Goal: Obtain resource: Download file/media

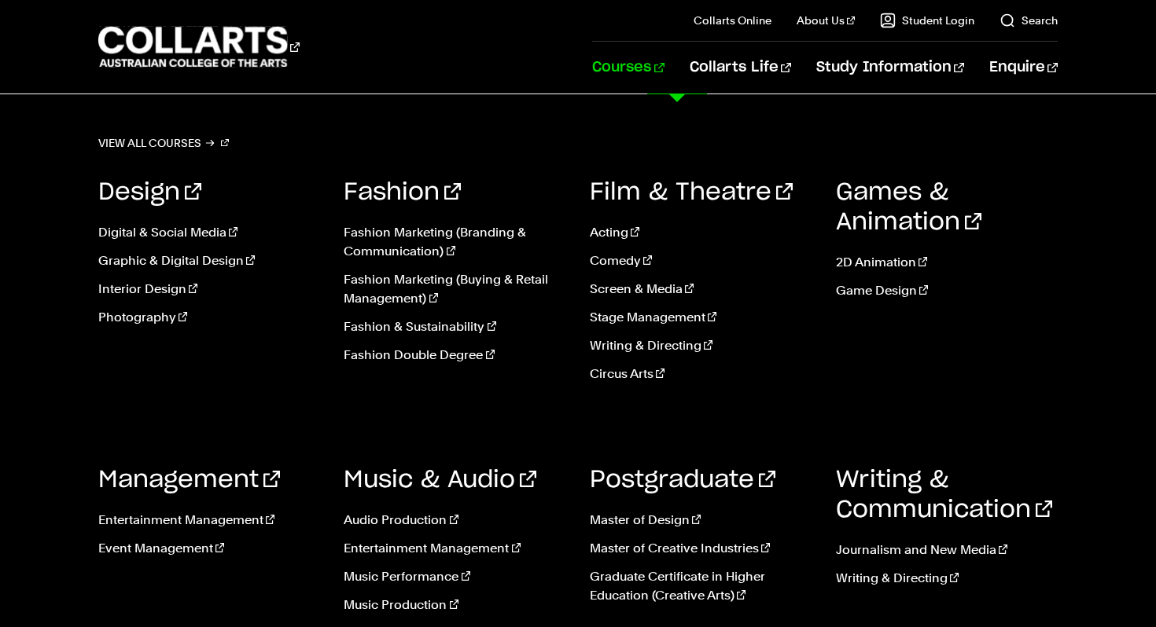
click at [664, 62] on link "Courses" at bounding box center [628, 68] width 72 height 52
click at [664, 68] on link "Courses" at bounding box center [628, 68] width 72 height 52
click at [179, 144] on link "View all courses" at bounding box center [163, 143] width 131 height 22
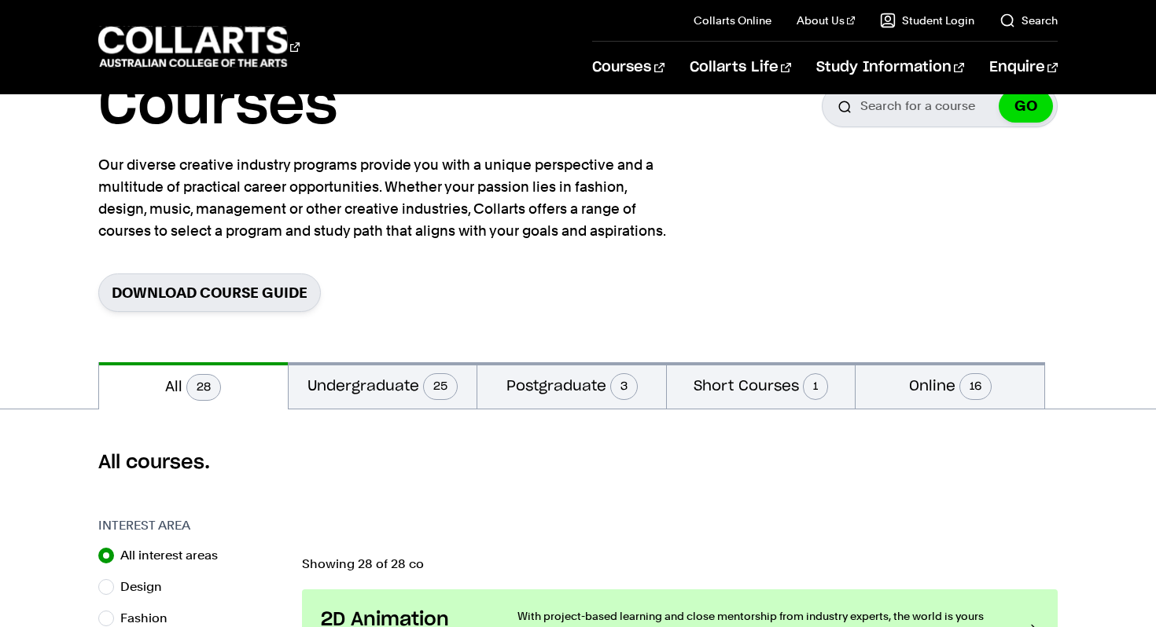
scroll to position [94, 0]
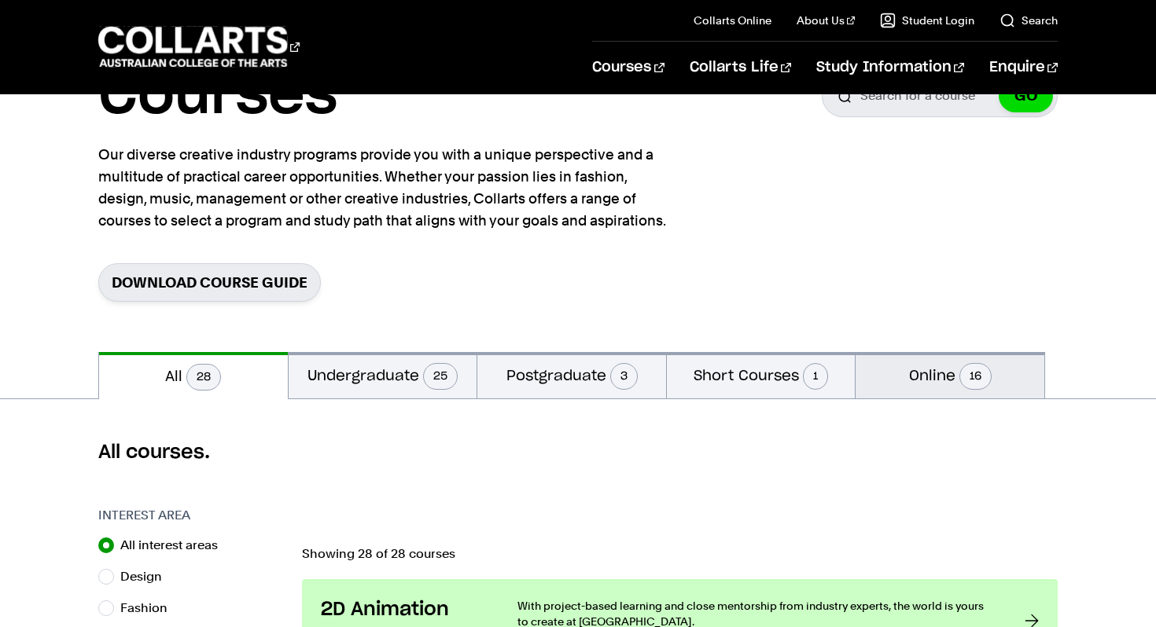
click at [915, 368] on button "Online 16" at bounding box center [949, 375] width 189 height 46
radio input "false"
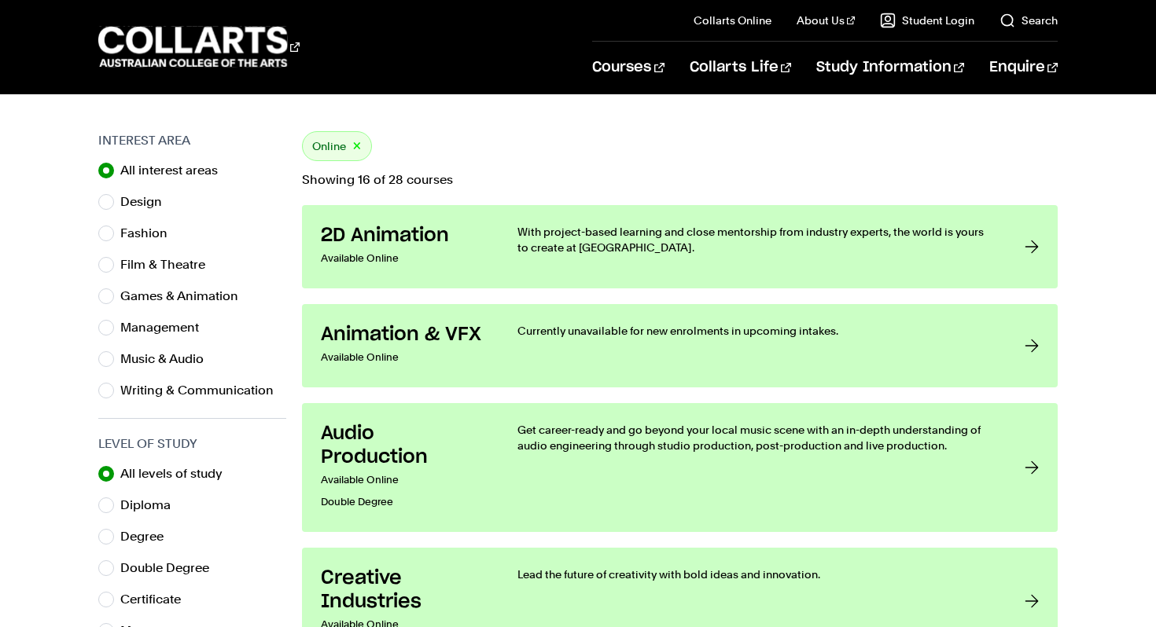
scroll to position [471, 0]
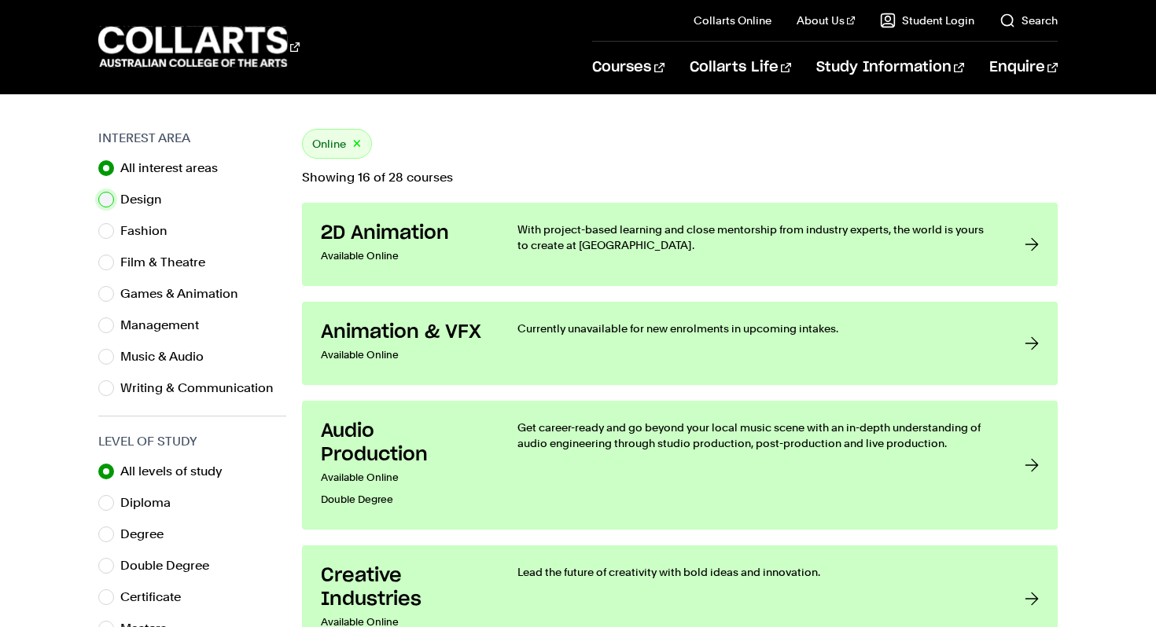
click at [104, 202] on input "Design" at bounding box center [106, 200] width 16 height 16
radio input "true"
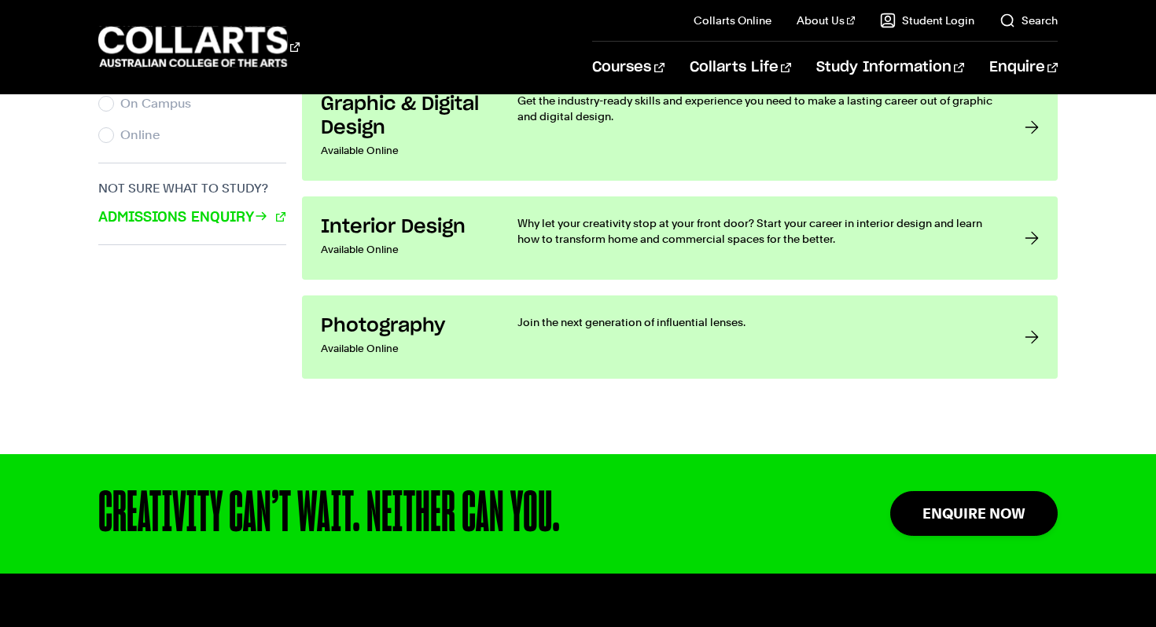
scroll to position [1145, 0]
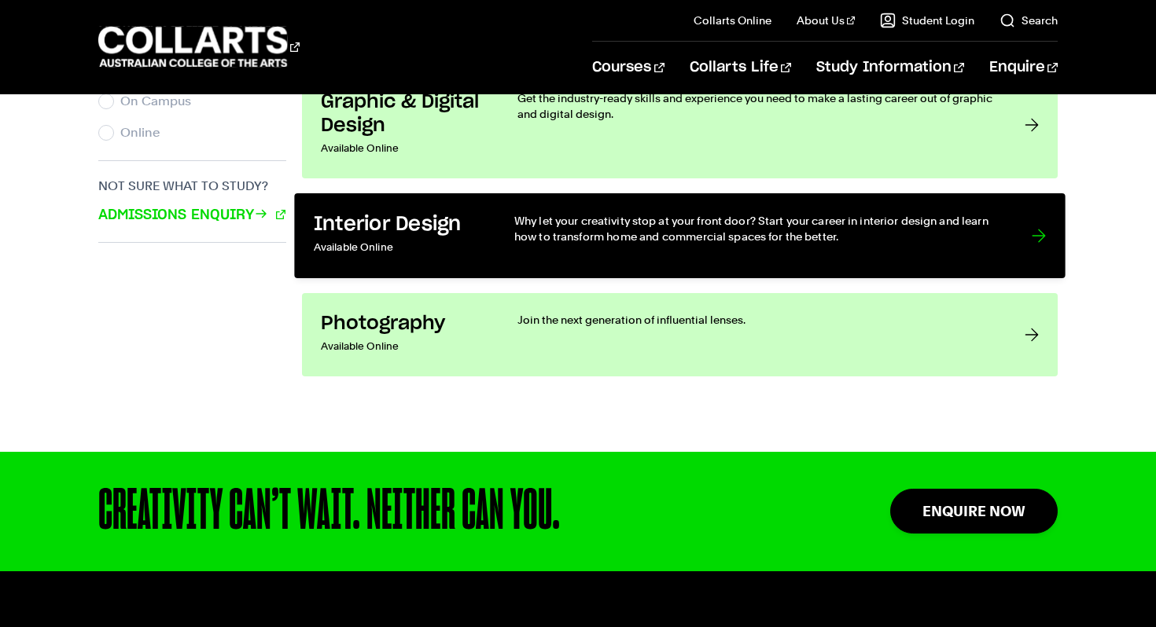
click at [449, 237] on p "Available Online" at bounding box center [398, 248] width 168 height 23
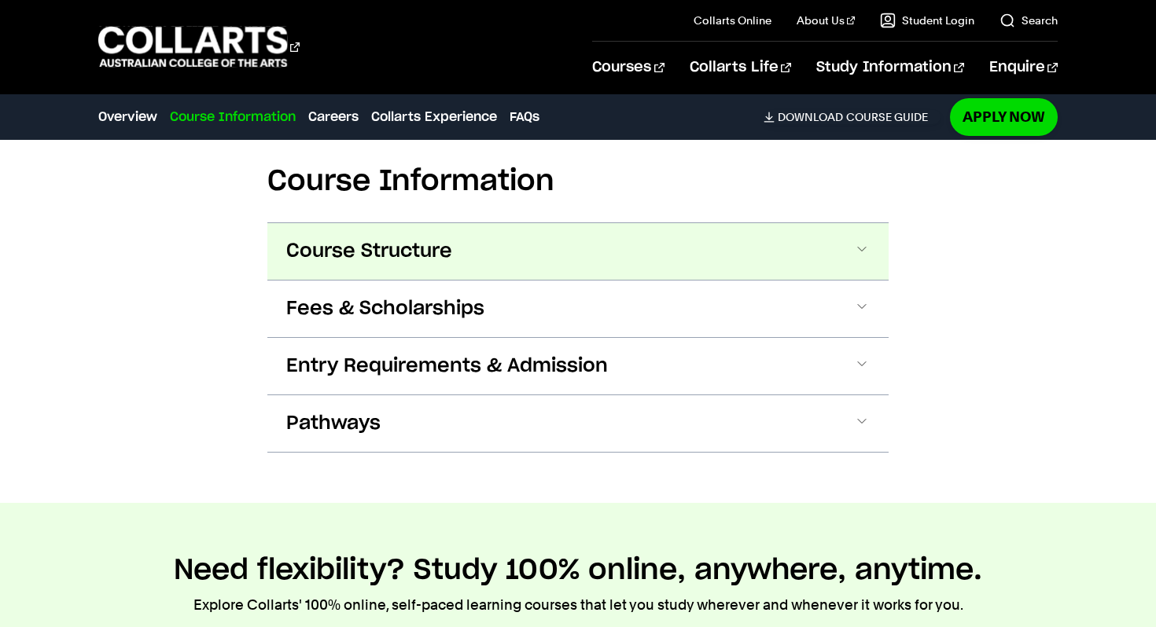
click at [716, 256] on button "Course Structure" at bounding box center [577, 251] width 621 height 57
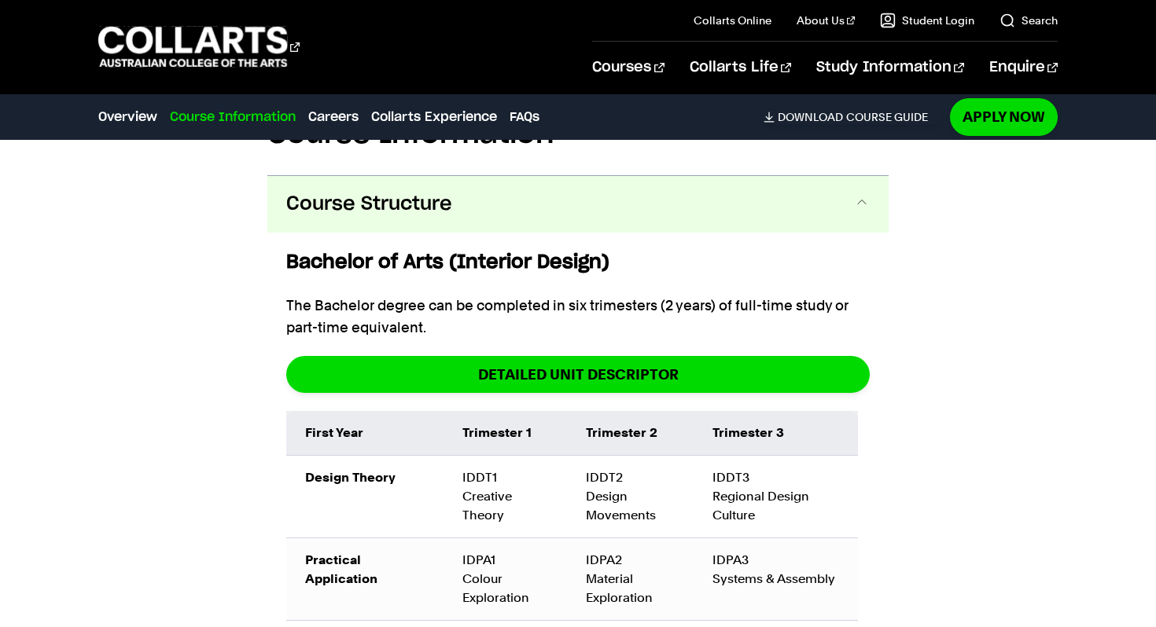
scroll to position [1870, 0]
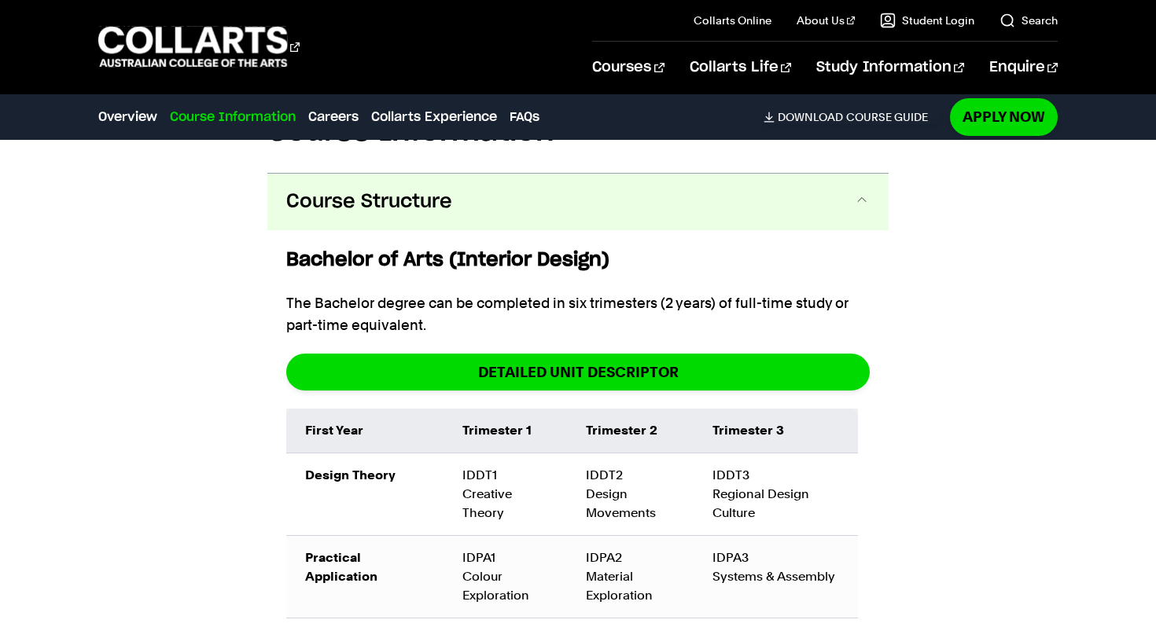
click at [859, 207] on span at bounding box center [862, 202] width 16 height 20
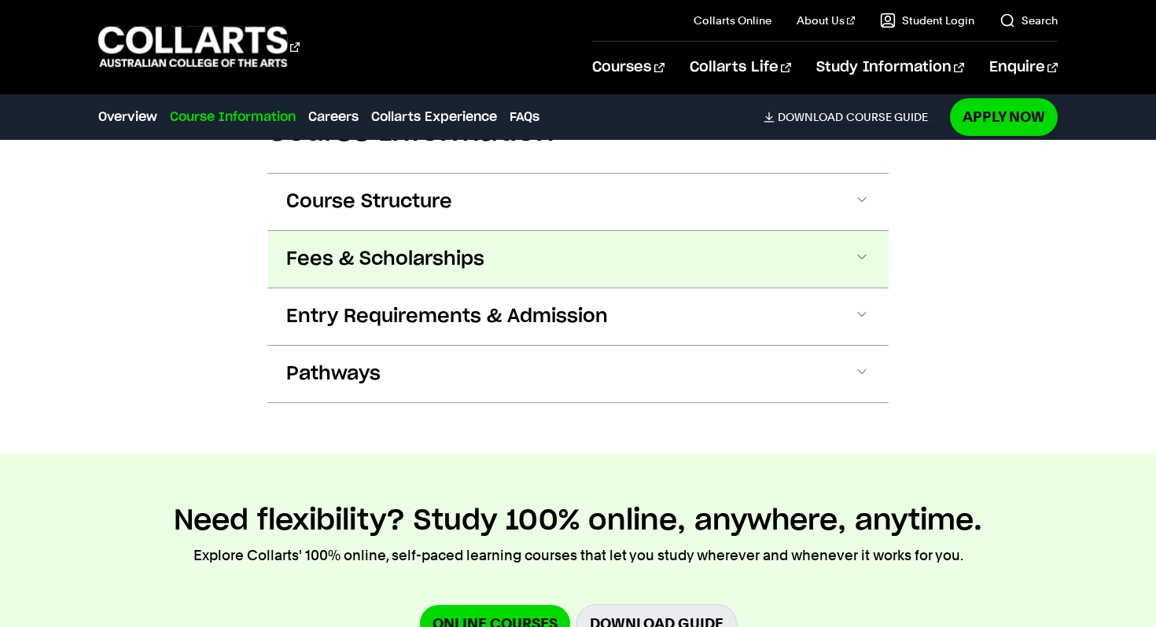
click at [844, 270] on button "Fees & Scholarships" at bounding box center [577, 259] width 621 height 57
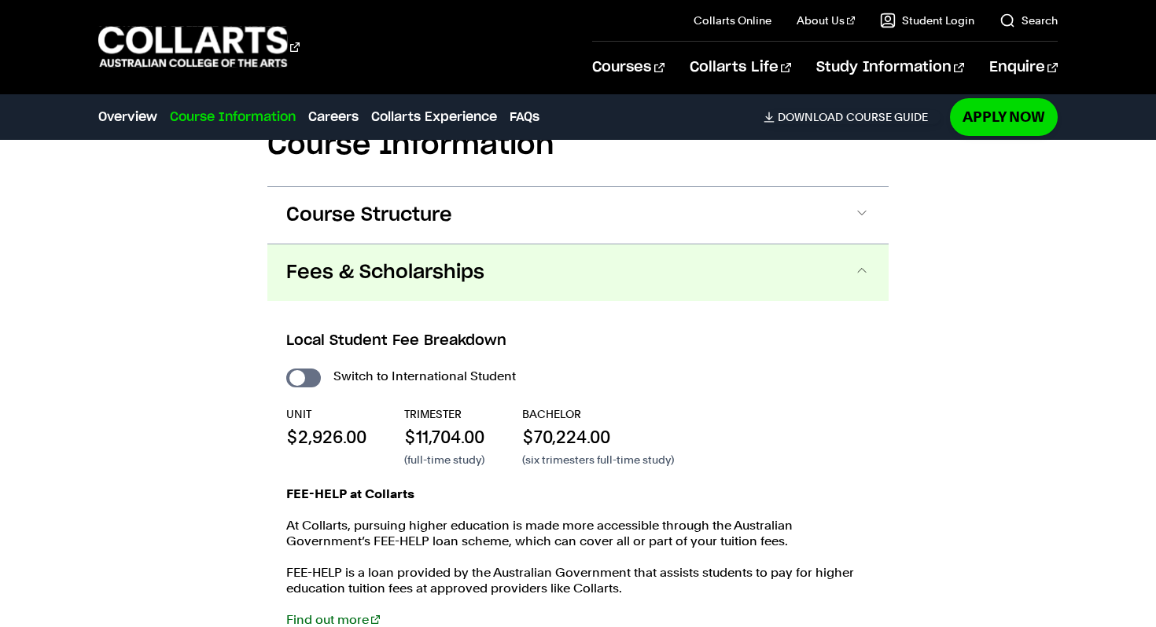
scroll to position [1847, 0]
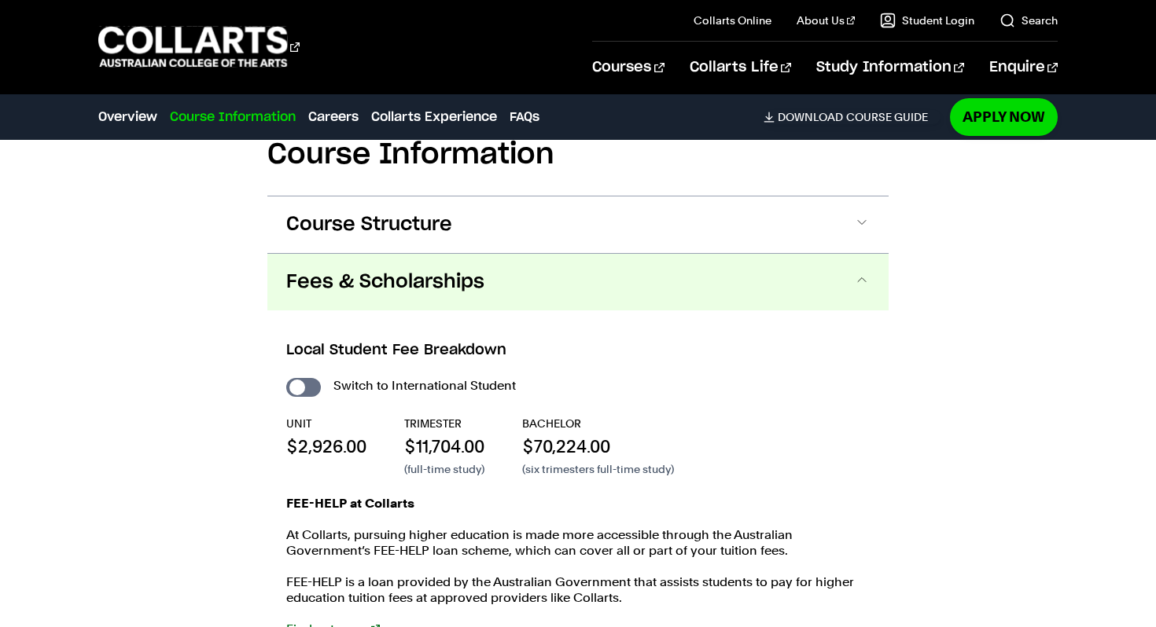
click at [860, 272] on span at bounding box center [862, 282] width 16 height 20
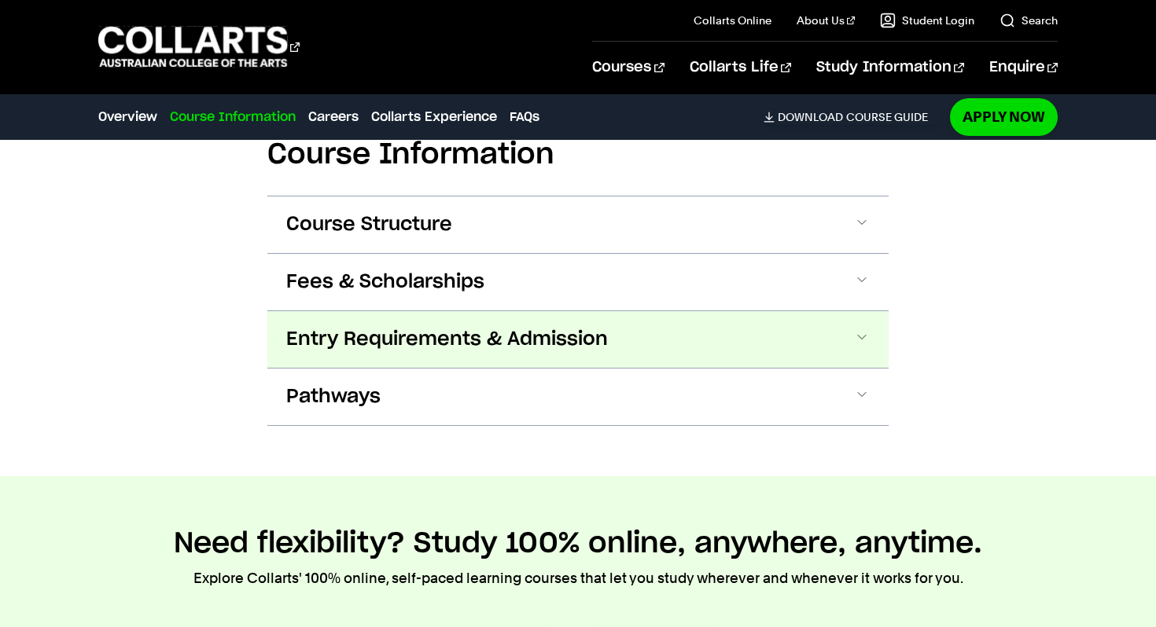
click at [869, 347] on span at bounding box center [862, 339] width 16 height 20
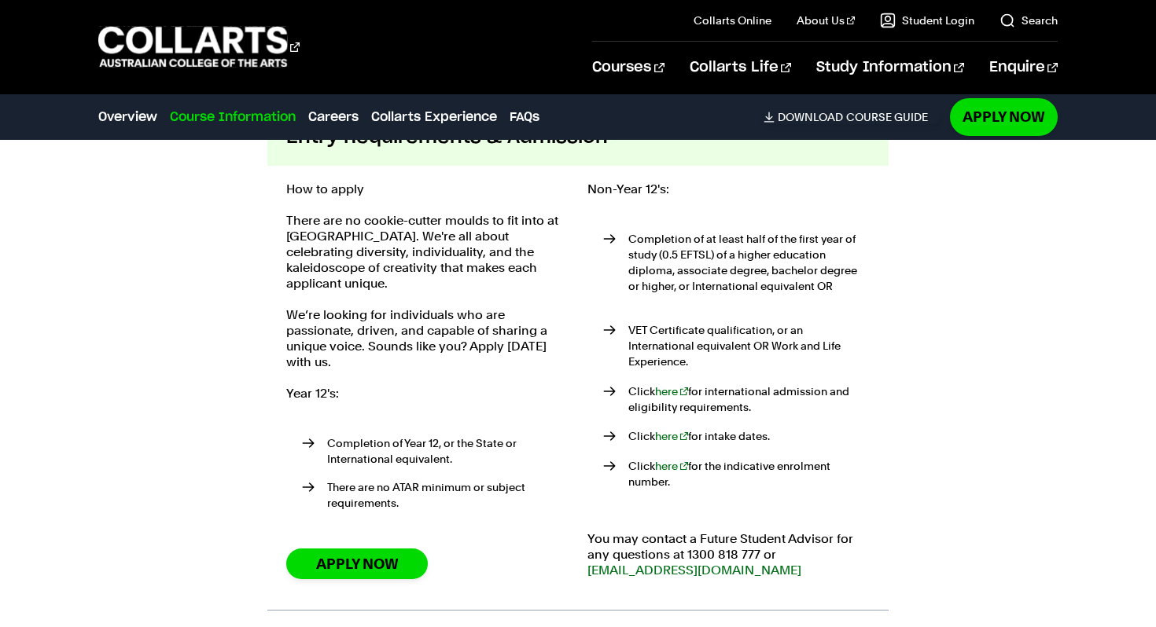
scroll to position [2051, 0]
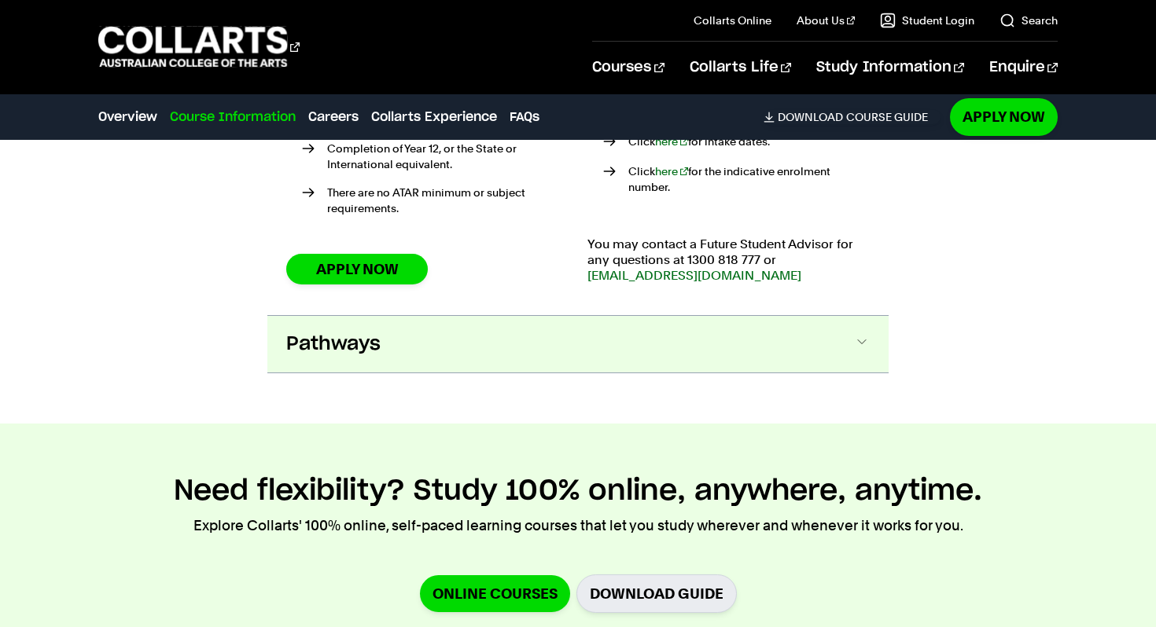
click at [450, 316] on button "Pathways" at bounding box center [577, 344] width 621 height 57
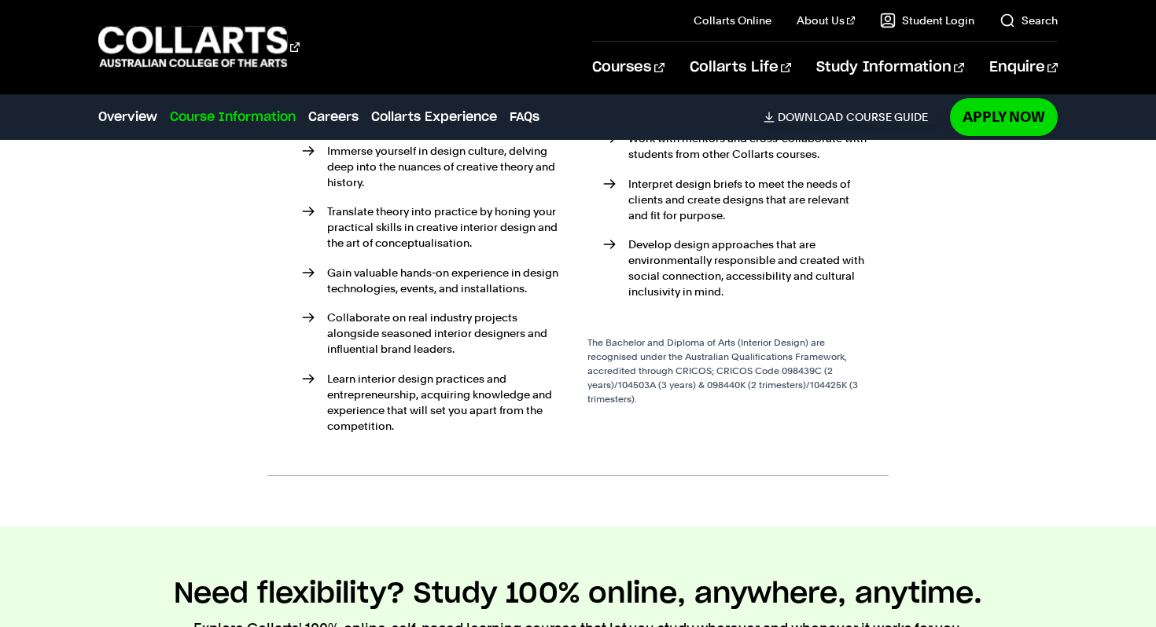
scroll to position [2763, 0]
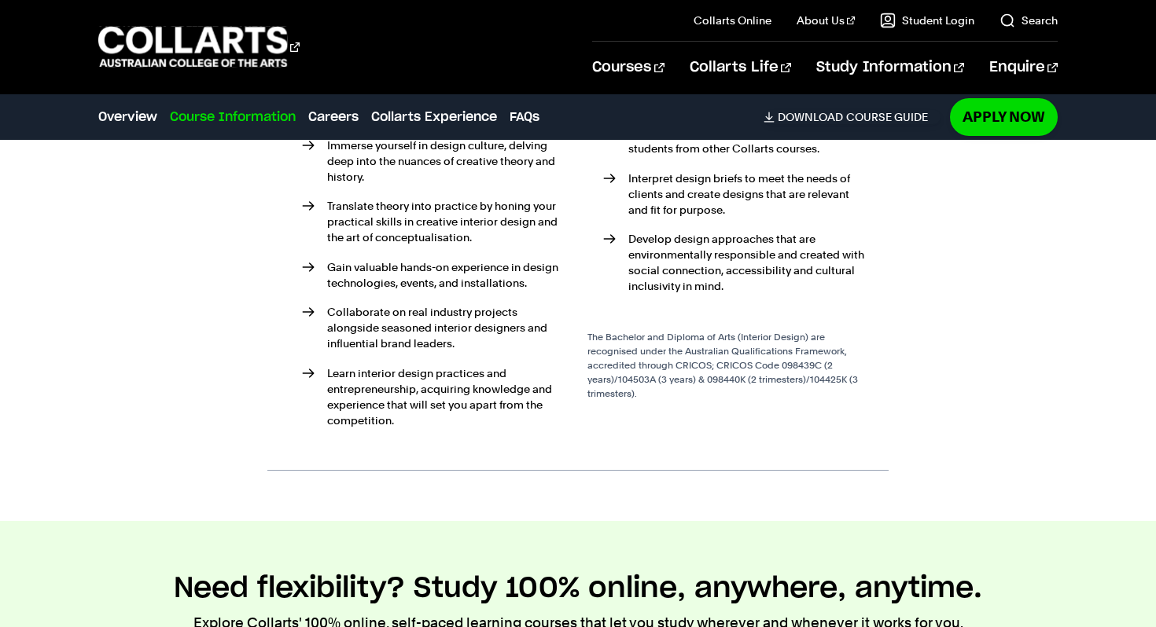
click at [984, 138] on div "Overview Overview Course Information Careers Collarts Experience FAQs Download …" at bounding box center [578, 117] width 1156 height 44
click at [984, 128] on link "Apply Now" at bounding box center [1004, 116] width 108 height 37
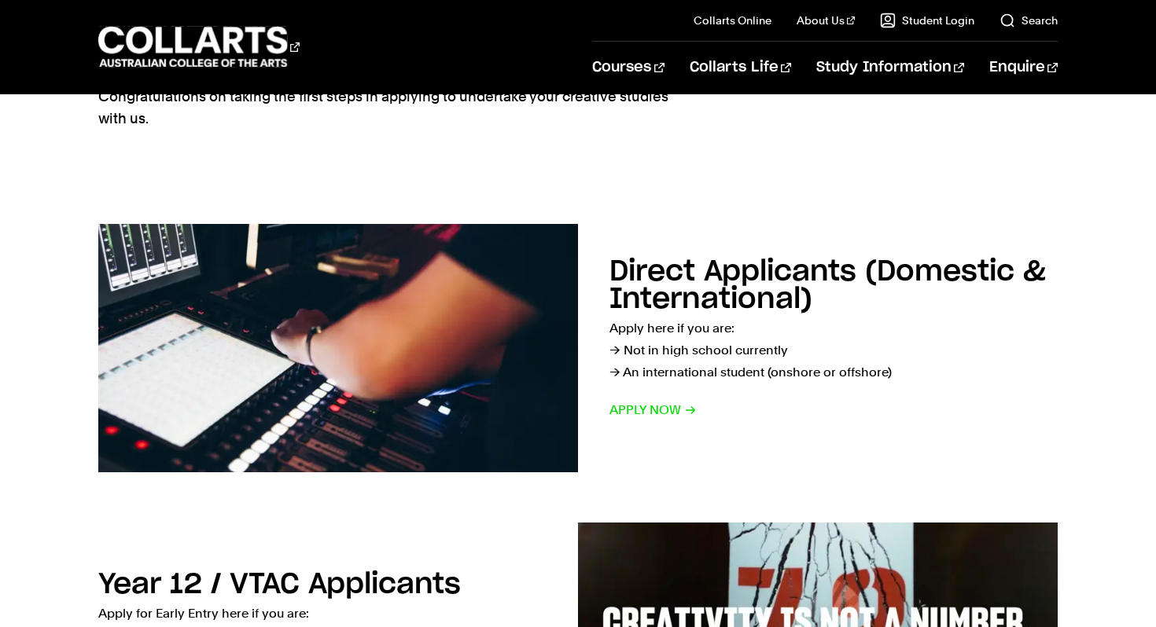
scroll to position [177, 0]
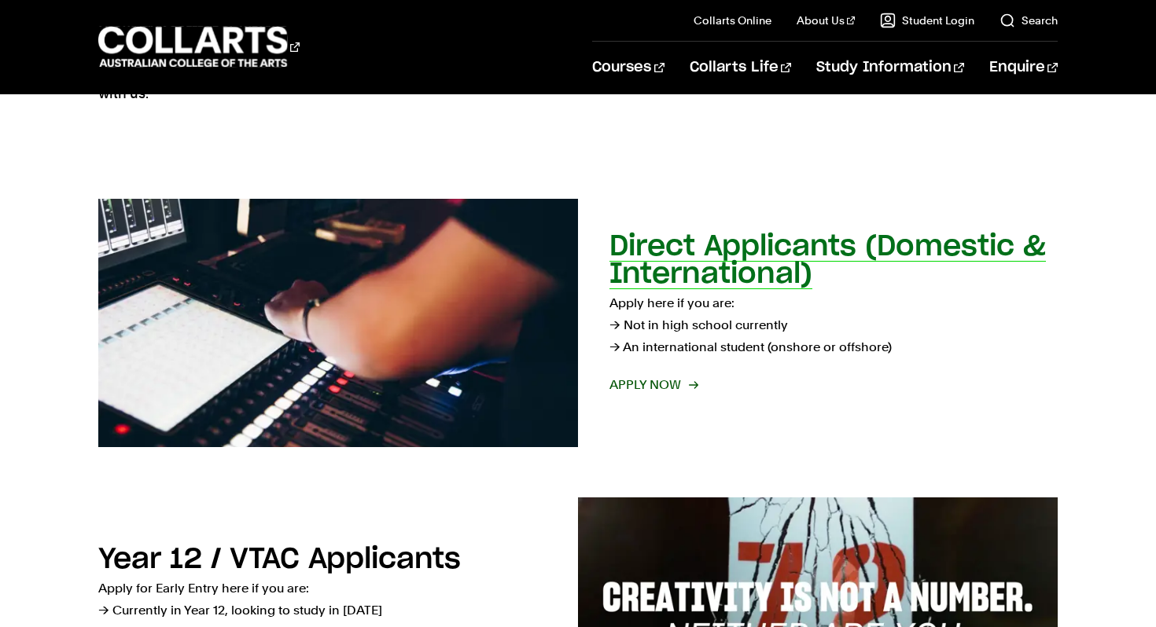
click at [673, 380] on span "Apply now" at bounding box center [652, 385] width 87 height 22
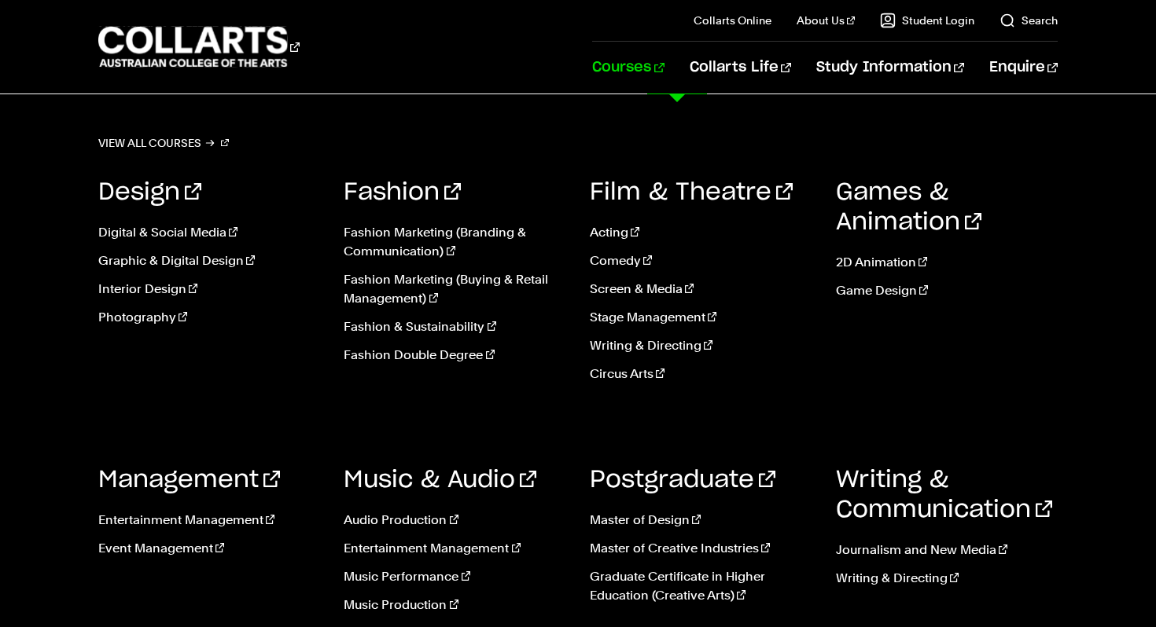
click at [664, 64] on link "Courses" at bounding box center [628, 68] width 72 height 52
click at [151, 291] on link "Interior Design" at bounding box center [209, 289] width 223 height 19
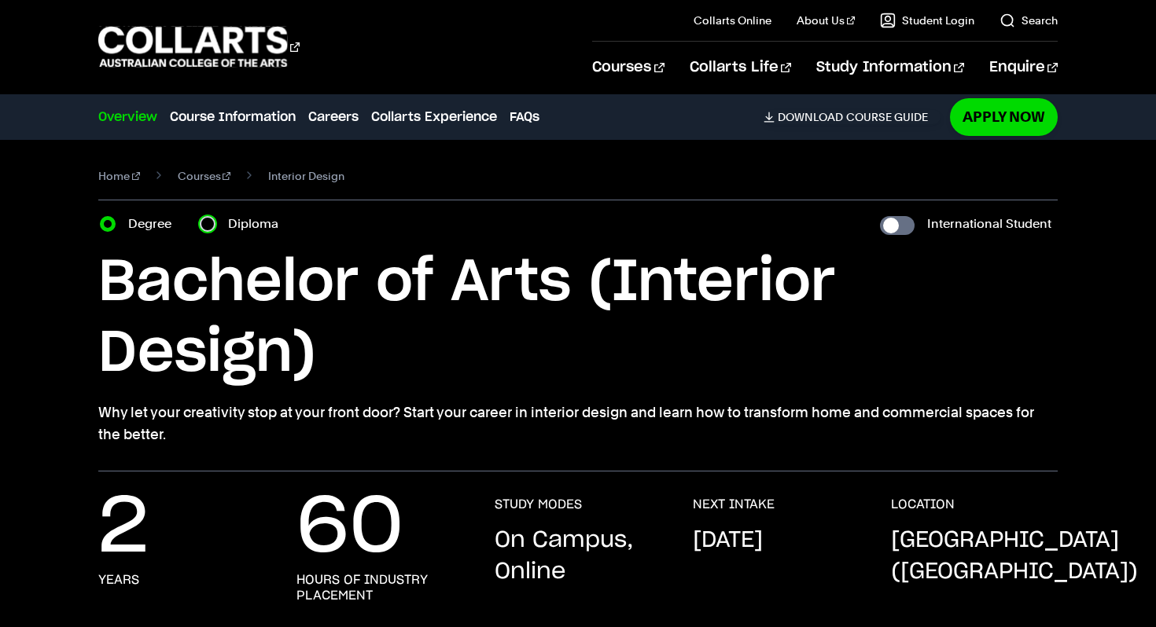
click at [205, 217] on input "Diploma" at bounding box center [208, 224] width 16 height 16
radio input "true"
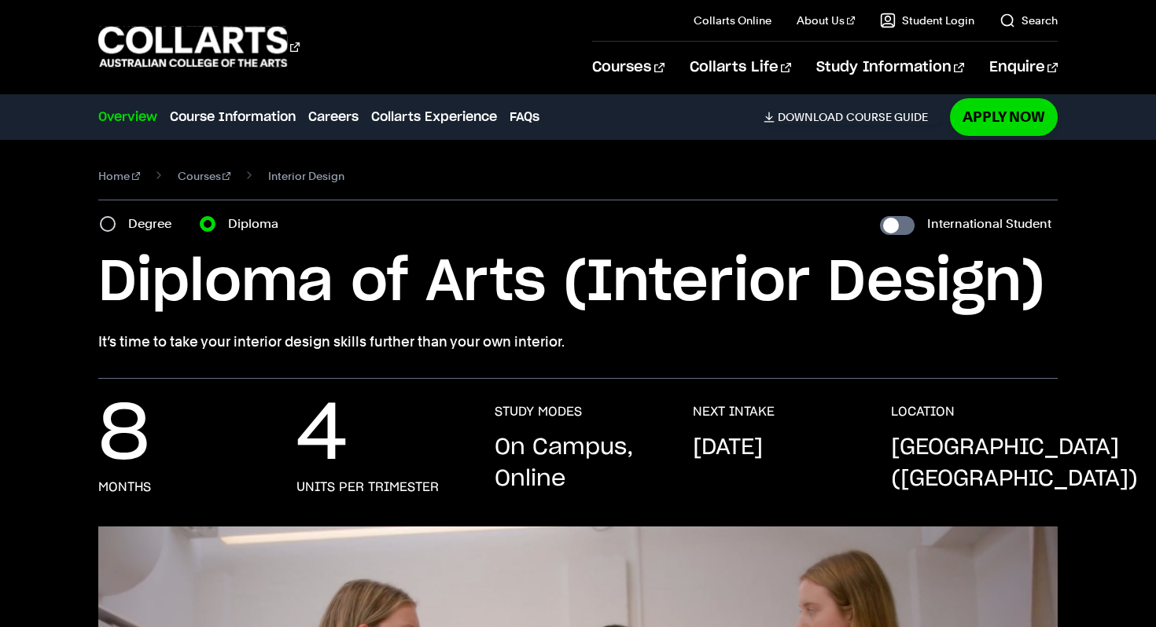
click at [102, 212] on section "Home Courses Interior Design Course variant Degree Diploma International Studen…" at bounding box center [577, 259] width 959 height 239
click at [102, 226] on input "Degree" at bounding box center [108, 224] width 16 height 16
radio input "true"
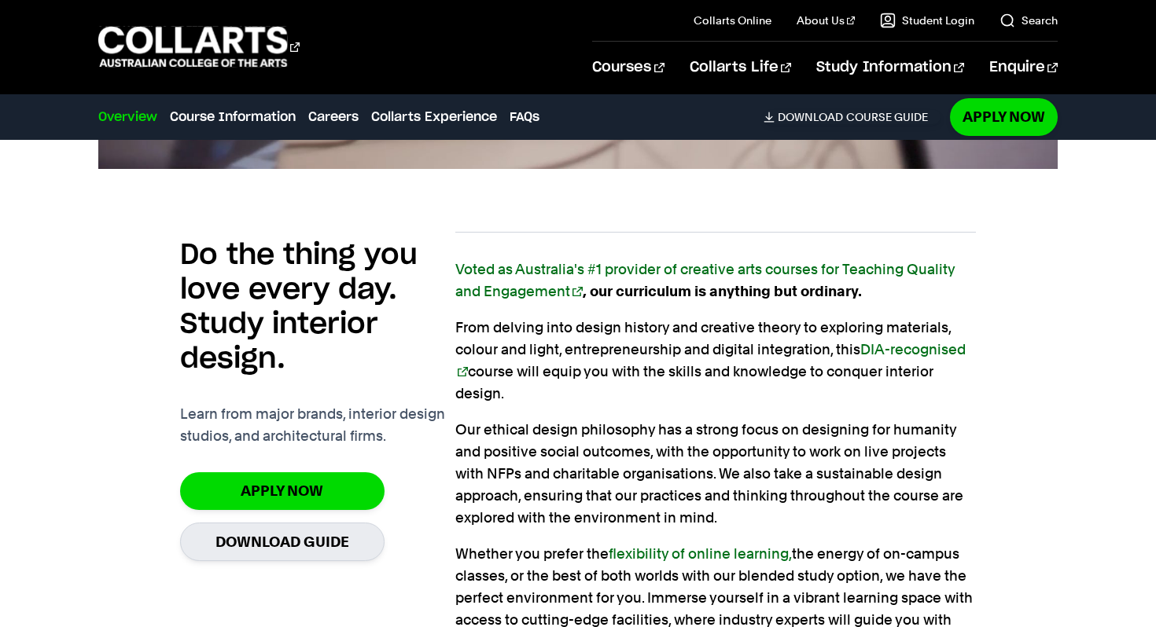
scroll to position [1034, 0]
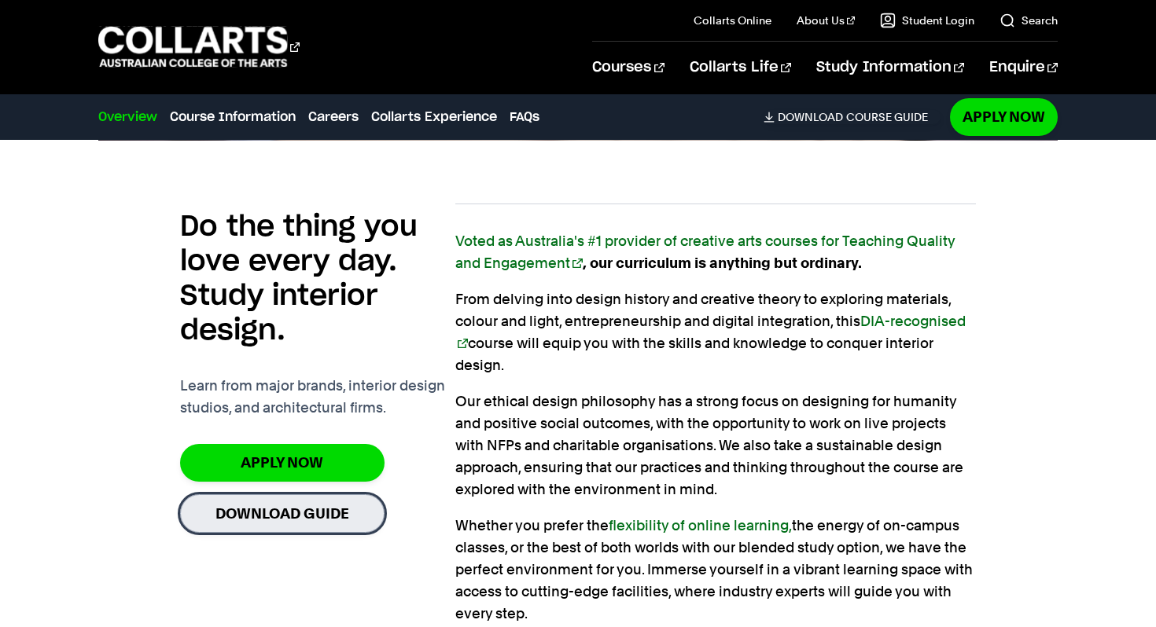
click at [236, 519] on link "Download Guide" at bounding box center [282, 514] width 204 height 39
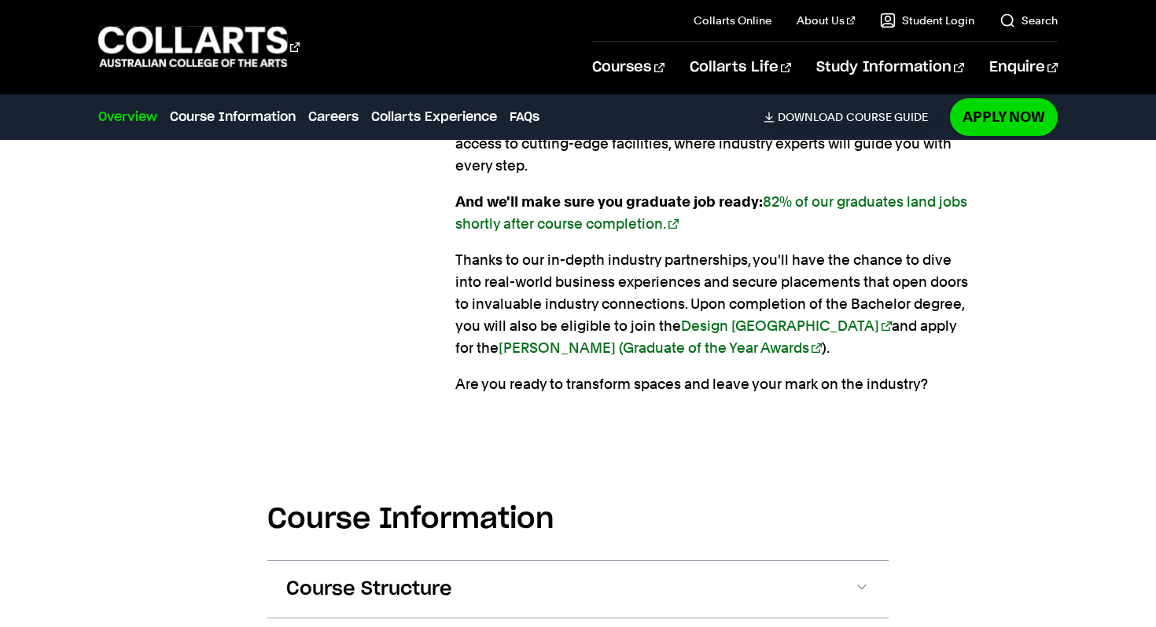
scroll to position [1483, 0]
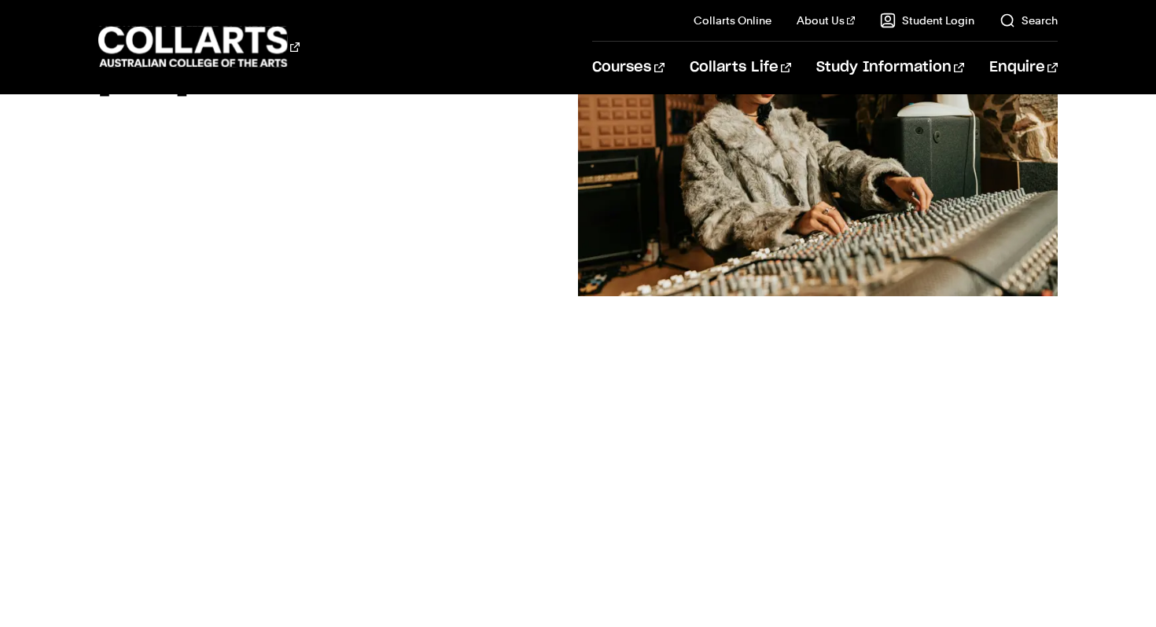
scroll to position [316, 0]
